Goal: Information Seeking & Learning: Find specific fact

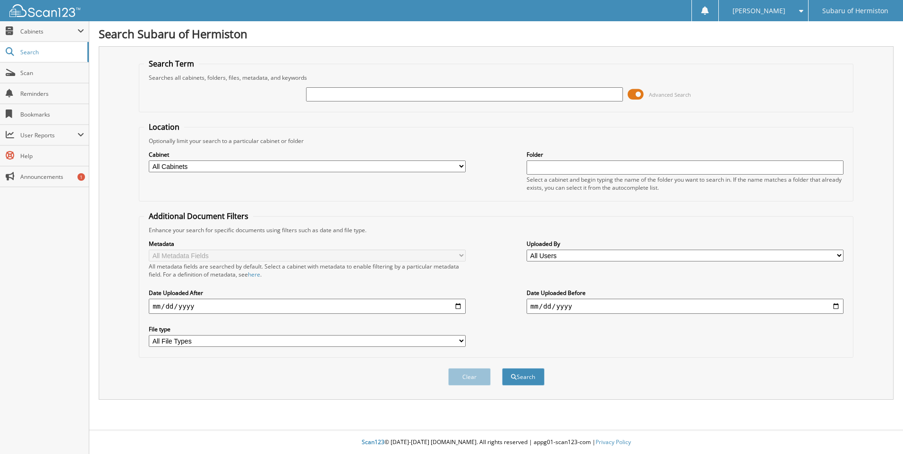
click at [392, 100] on input "text" at bounding box center [464, 94] width 317 height 14
type input "25UB057A"
click at [502, 368] on button "Search" at bounding box center [523, 376] width 43 height 17
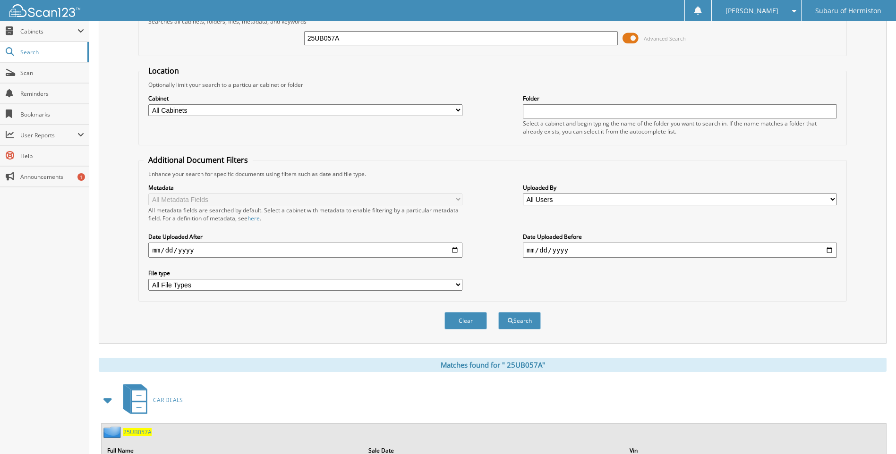
scroll to position [111, 0]
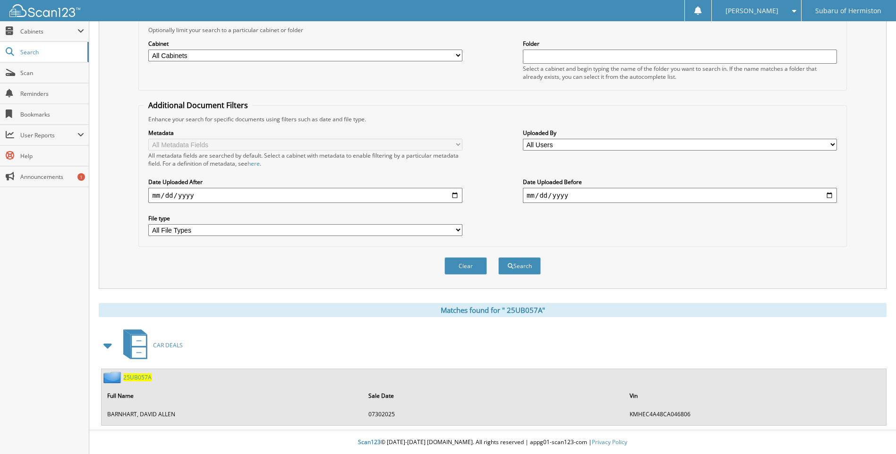
click at [144, 377] on span "2 5 U B 0 5 7 A" at bounding box center [137, 378] width 28 height 8
